Goal: Information Seeking & Learning: Check status

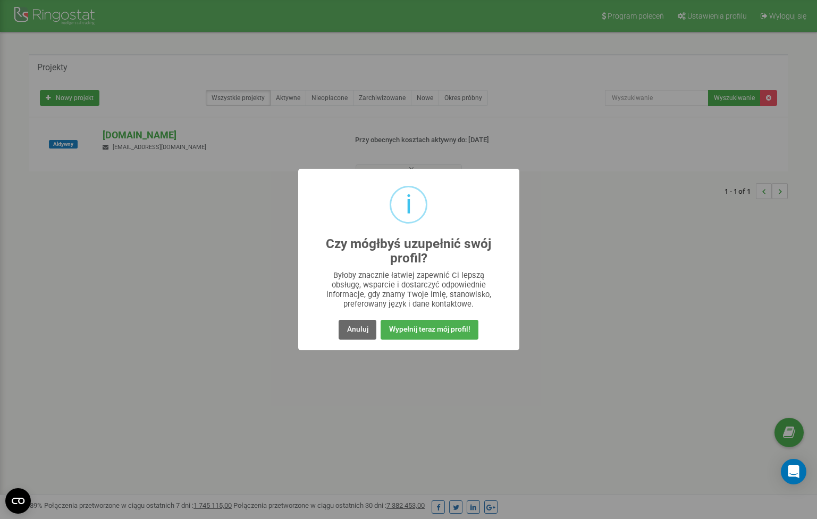
click at [369, 333] on button "Anuluj" at bounding box center [357, 330] width 37 height 20
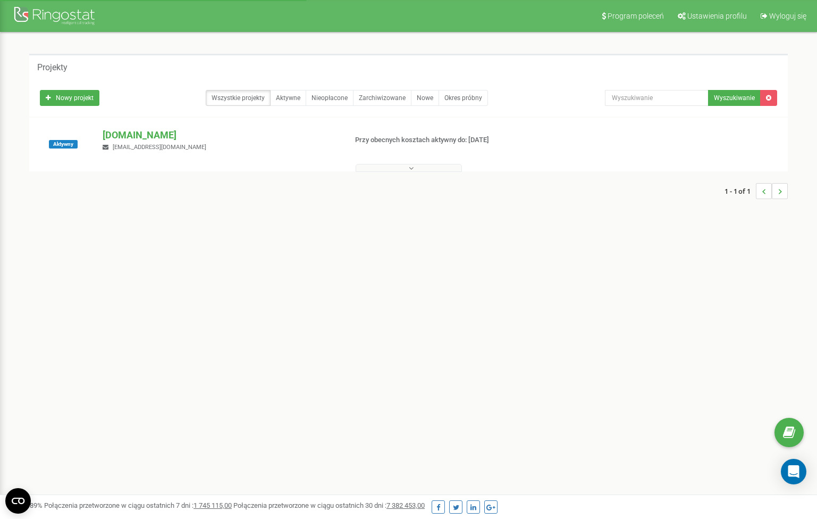
click at [418, 168] on button at bounding box center [409, 168] width 106 height 8
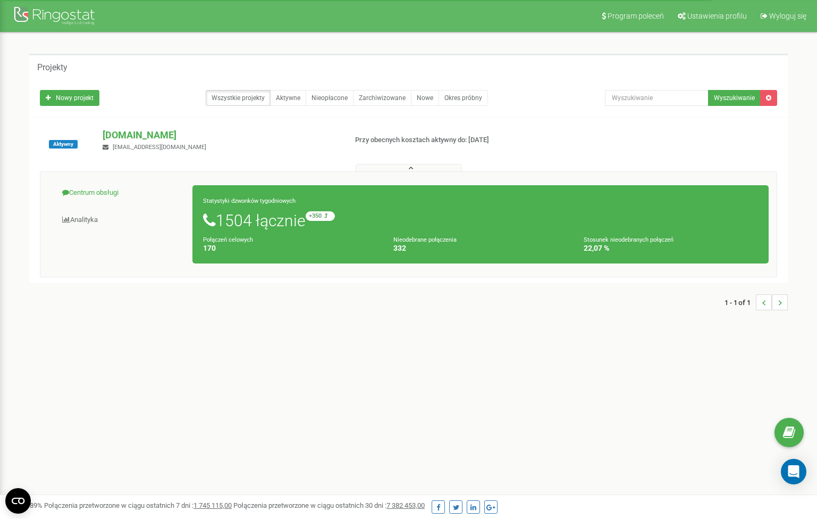
click at [94, 186] on link "Centrum obsługi" at bounding box center [120, 193] width 145 height 26
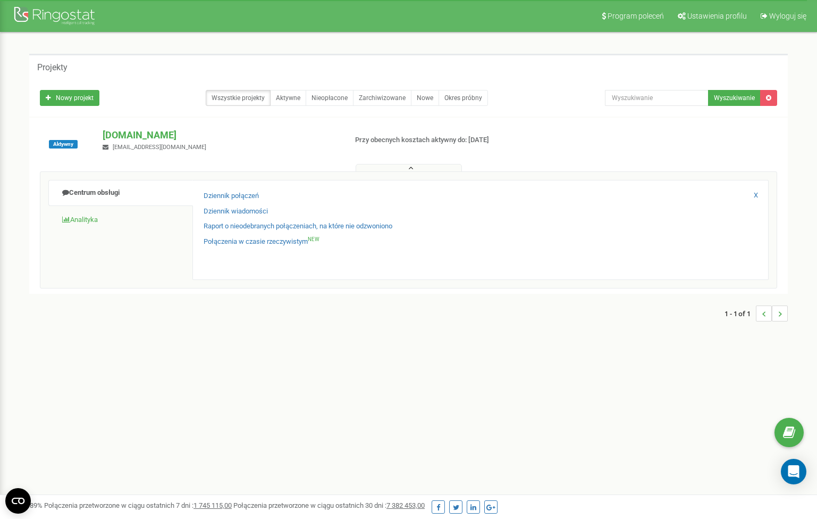
click at [95, 216] on link "Analityka" at bounding box center [120, 220] width 145 height 26
click at [279, 195] on link "Pracownicy w czasie rzeczywistym NEW" at bounding box center [263, 196] width 118 height 10
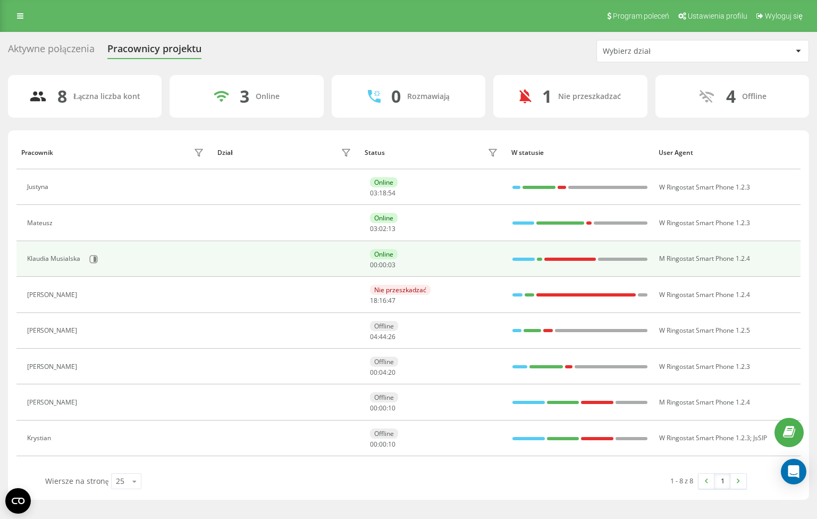
click at [76, 255] on div "Klaudia Musialska" at bounding box center [55, 258] width 56 height 7
click at [91, 256] on icon at bounding box center [93, 259] width 9 height 9
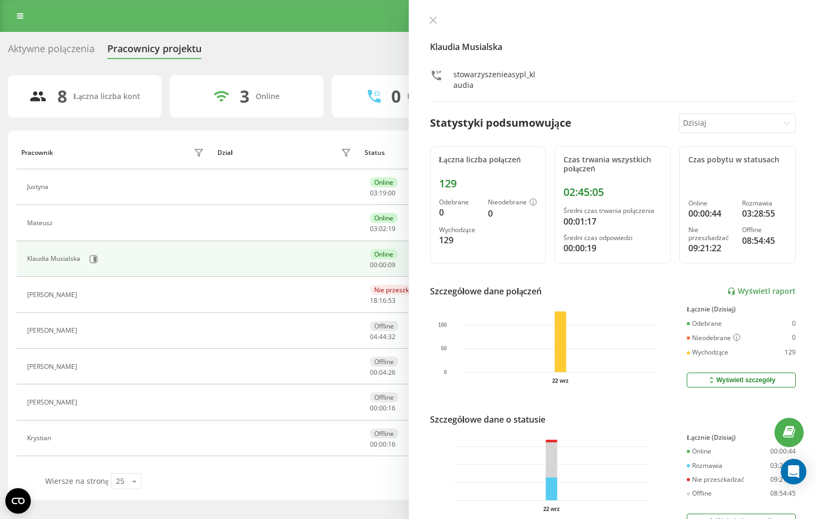
click at [439, 139] on div "Klaudia Musialska stowarzyszenieasypl_klaudia Statystyki podsumowujące Dzisiaj …" at bounding box center [613, 259] width 409 height 519
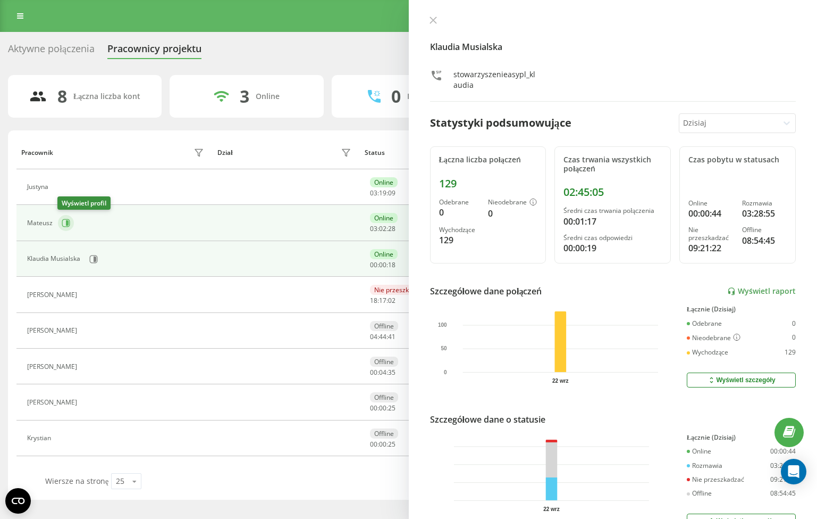
click at [67, 222] on icon at bounding box center [67, 222] width 3 height 5
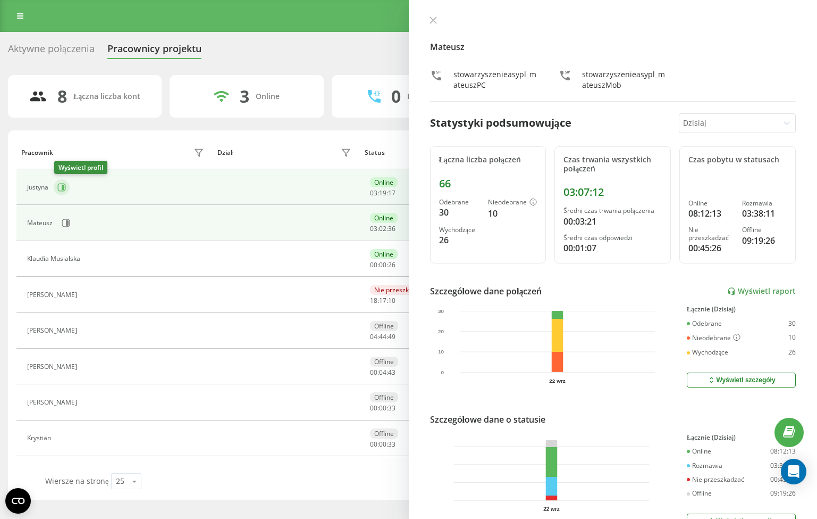
click at [64, 185] on icon at bounding box center [63, 187] width 3 height 5
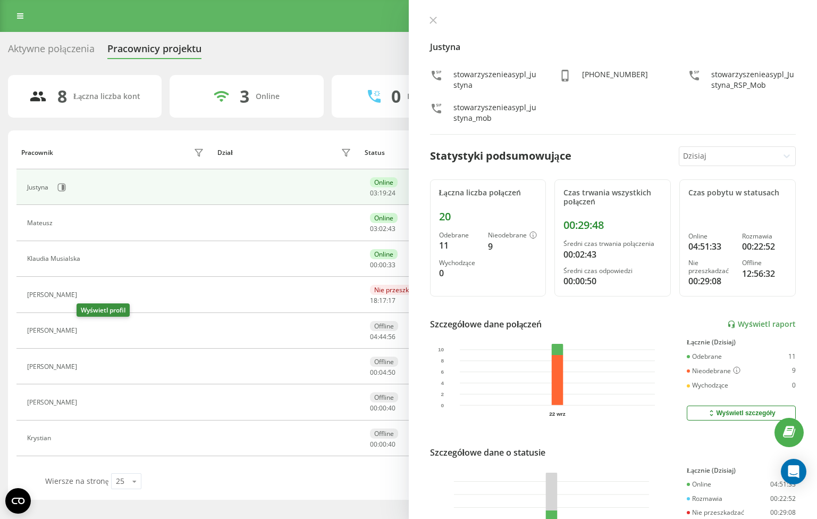
click at [85, 327] on icon at bounding box center [89, 330] width 9 height 9
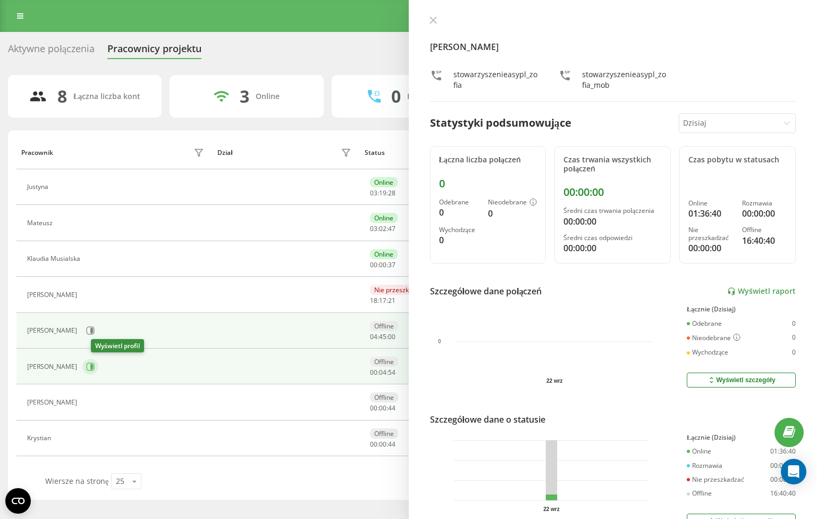
click at [95, 368] on icon at bounding box center [91, 366] width 8 height 8
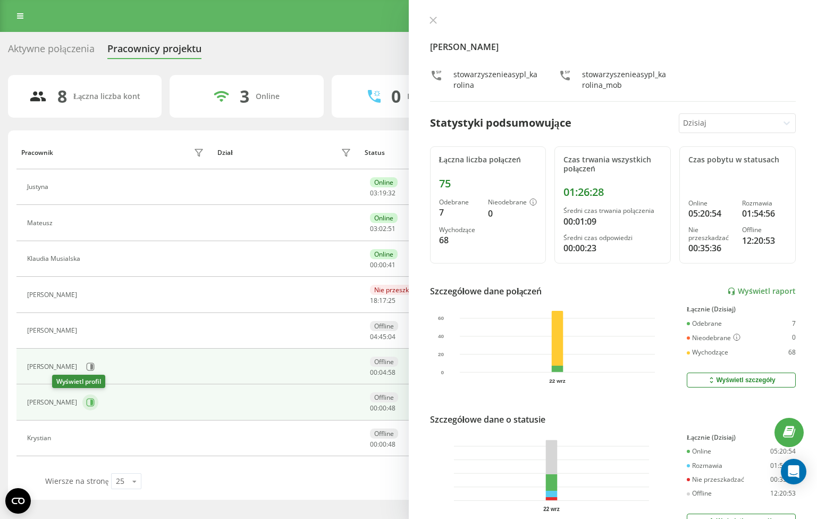
click at [86, 400] on icon at bounding box center [90, 402] width 9 height 9
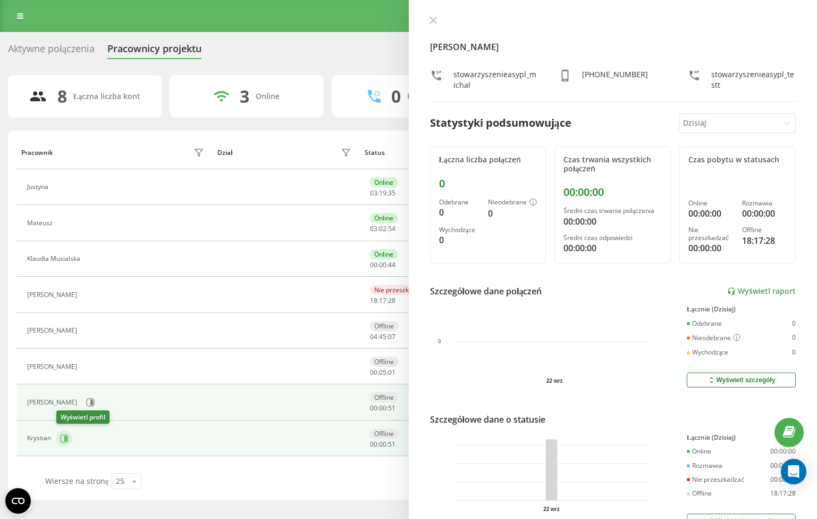
click at [69, 436] on button at bounding box center [64, 438] width 16 height 16
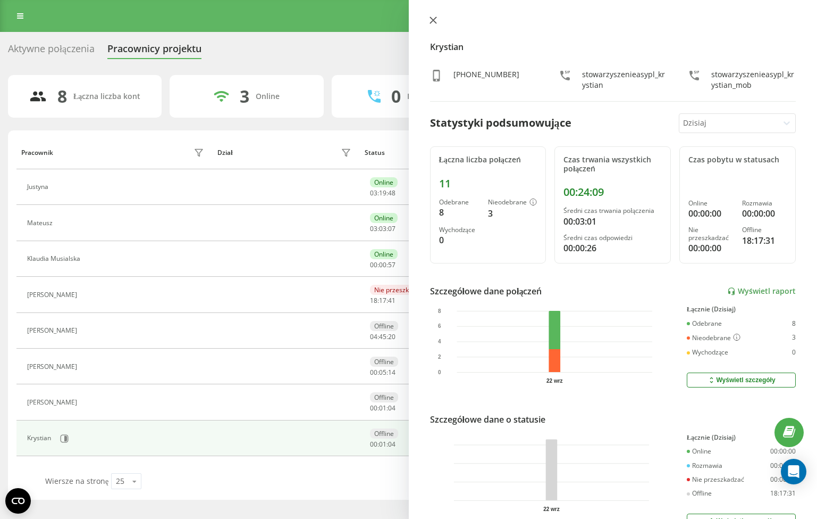
click at [438, 21] on button at bounding box center [434, 21] width 14 height 10
